Goal: Obtain resource: Download file/media

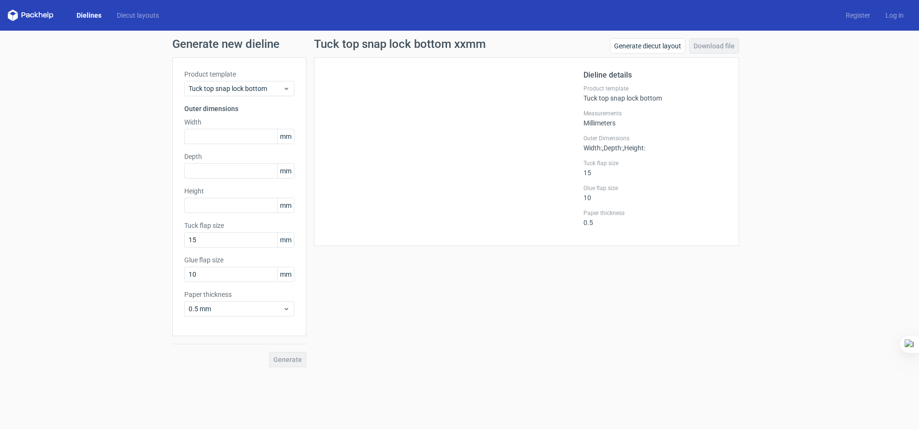
click at [98, 21] on div "Dielines Diecut layouts" at bounding box center [87, 15] width 159 height 11
click at [98, 20] on link "Dielines" at bounding box center [89, 16] width 40 height 10
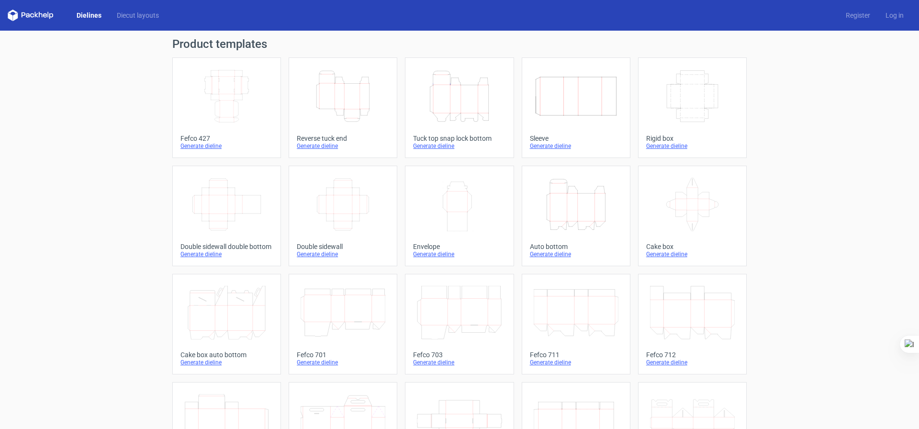
click at [369, 91] on icon "Height Depth Width" at bounding box center [343, 96] width 85 height 54
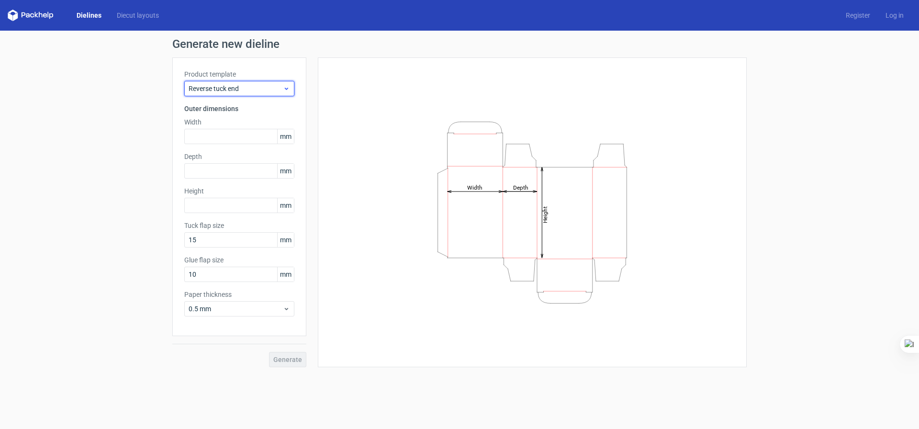
click at [272, 96] on div "Reverse tuck end" at bounding box center [239, 88] width 110 height 15
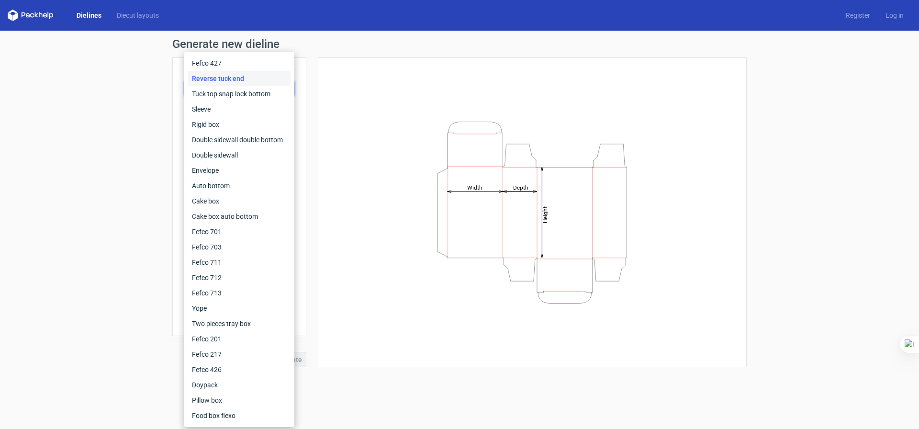
click at [254, 78] on div "Reverse tuck end" at bounding box center [239, 78] width 102 height 15
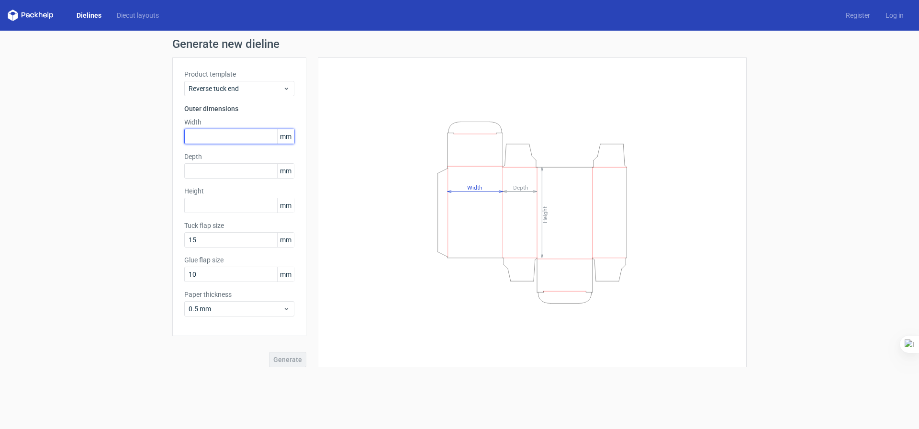
click at [234, 138] on input "text" at bounding box center [239, 136] width 110 height 15
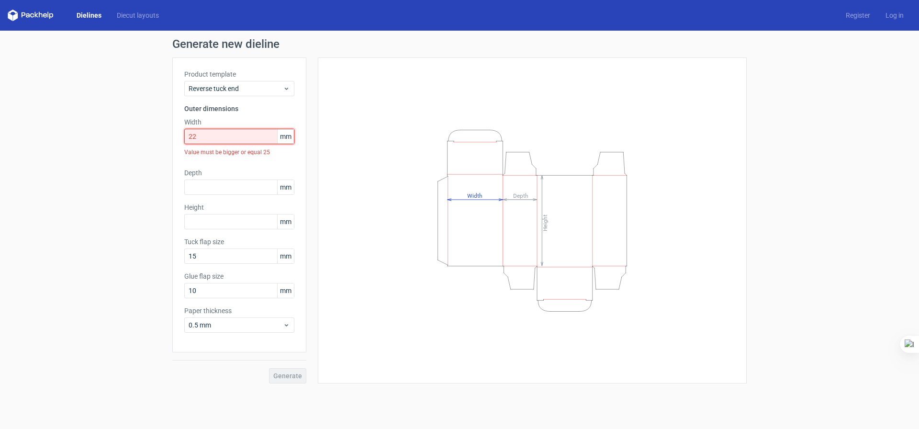
click at [234, 138] on input "22" at bounding box center [239, 136] width 110 height 15
type input "2"
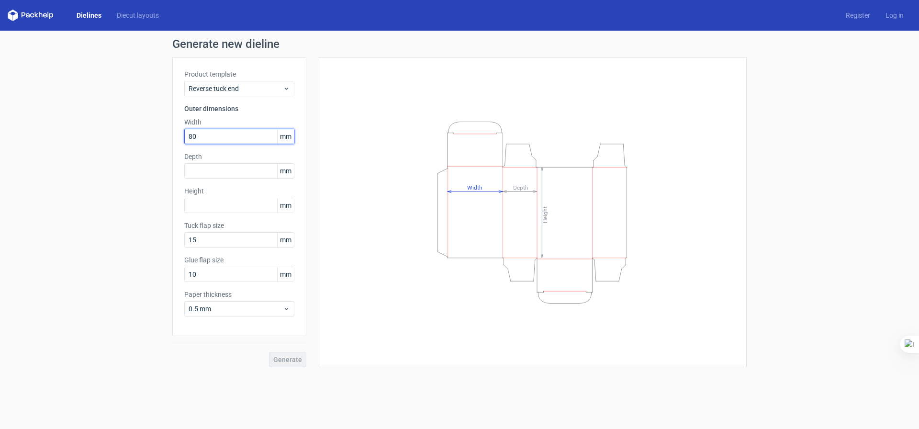
type input "80"
click at [238, 164] on input "text" at bounding box center [239, 170] width 110 height 15
type input "15"
click at [255, 208] on div "Height mm" at bounding box center [239, 199] width 110 height 27
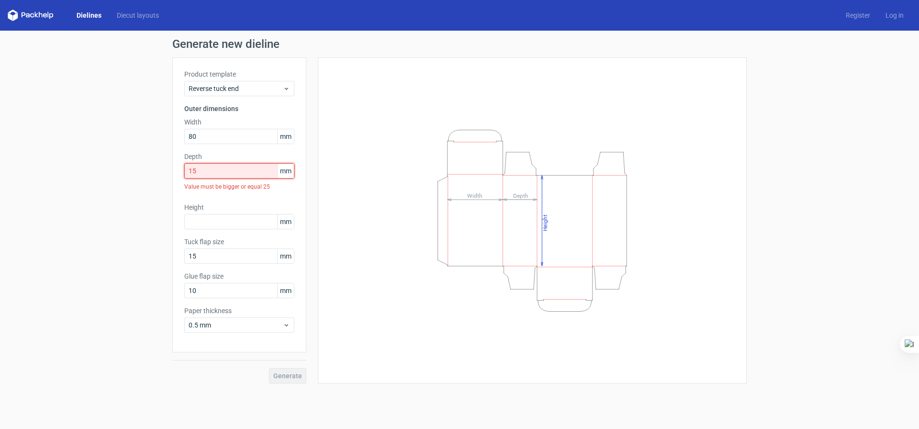
click at [248, 177] on input "15" at bounding box center [239, 170] width 110 height 15
click at [248, 219] on input "text" at bounding box center [239, 221] width 110 height 15
type input "226"
click at [245, 178] on input "15" at bounding box center [239, 170] width 110 height 15
click at [257, 138] on input "80" at bounding box center [239, 136] width 110 height 15
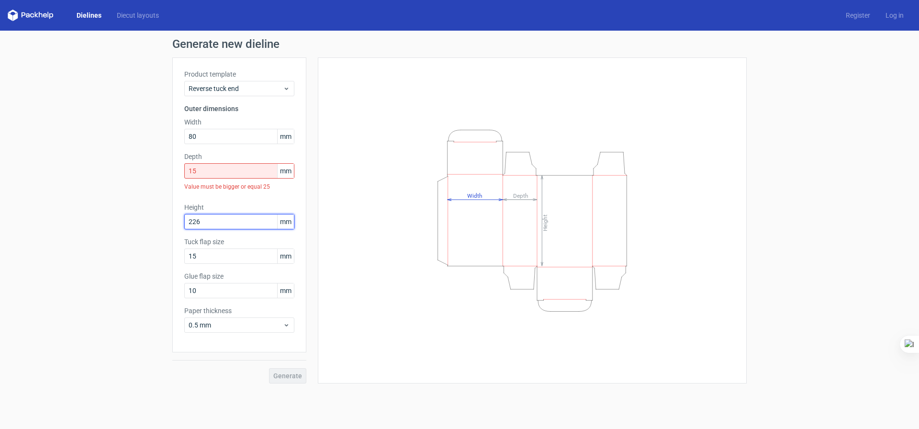
click at [252, 229] on input "226" at bounding box center [239, 221] width 110 height 15
click at [298, 382] on div "Generate" at bounding box center [239, 367] width 134 height 31
click at [230, 177] on input "15" at bounding box center [239, 170] width 110 height 15
type input "1"
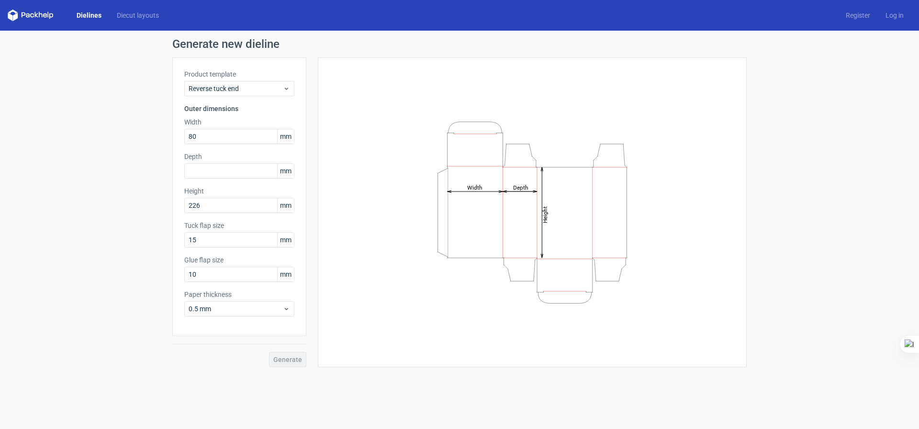
click at [292, 360] on div "Generate" at bounding box center [239, 351] width 134 height 31
click at [236, 175] on input "text" at bounding box center [239, 170] width 110 height 15
type input "25"
click at [268, 311] on span "0.5 mm" at bounding box center [236, 309] width 94 height 10
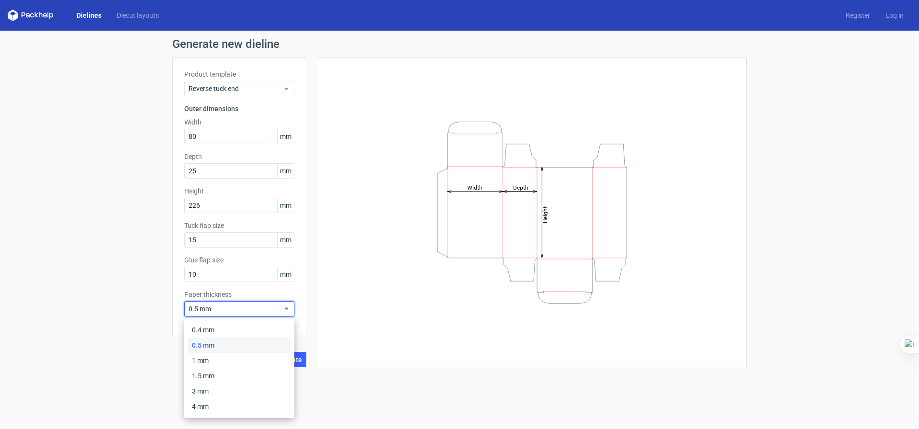
click at [268, 311] on span "0.5 mm" at bounding box center [236, 309] width 94 height 10
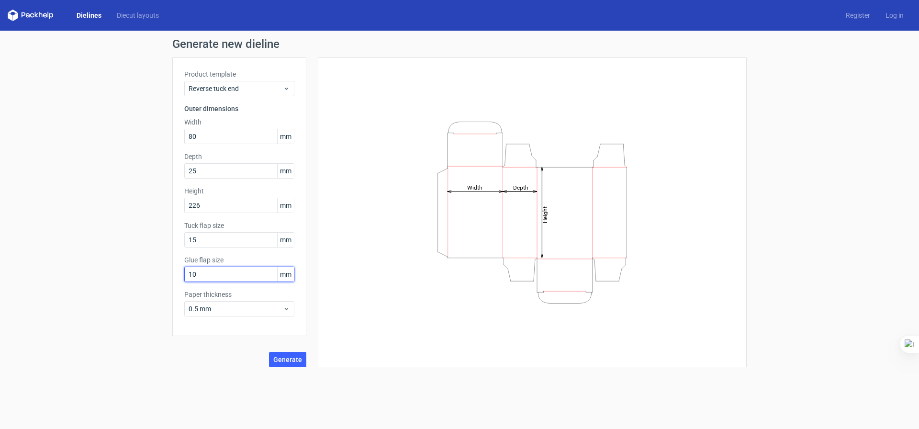
click at [268, 277] on input "10" at bounding box center [239, 274] width 110 height 15
click at [289, 353] on button "Generate" at bounding box center [287, 359] width 37 height 15
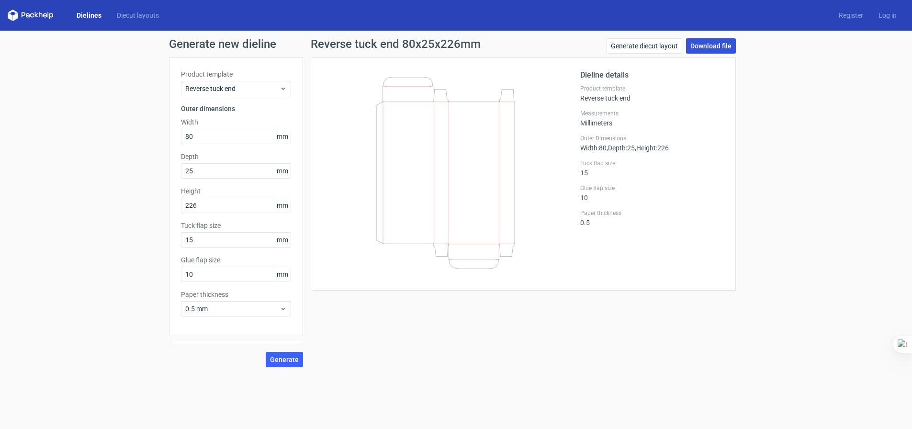
click at [717, 47] on link "Download file" at bounding box center [711, 45] width 50 height 15
